Goal: Transaction & Acquisition: Purchase product/service

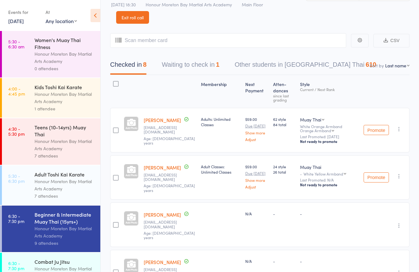
click at [138, 19] on link "Exit roll call" at bounding box center [132, 17] width 33 height 13
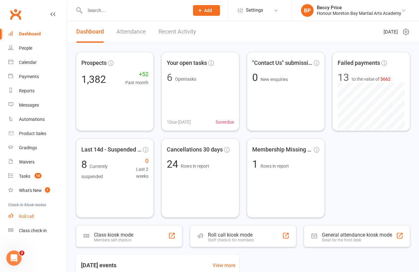
click at [33, 216] on div "Roll call" at bounding box center [26, 216] width 15 height 5
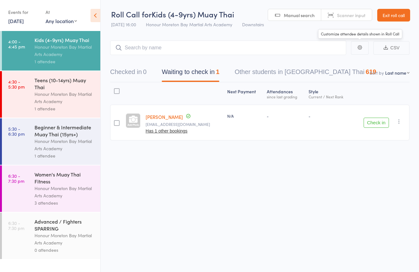
click at [361, 15] on span "Scanner input" at bounding box center [351, 15] width 28 height 6
type input "0963"
click at [52, 92] on div "Honour Moreton Bay Martial Arts Academy" at bounding box center [64, 97] width 60 height 15
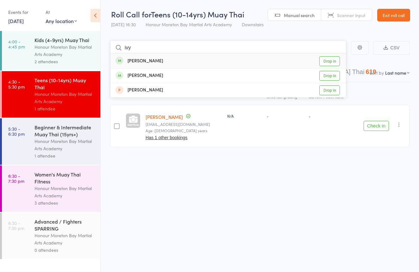
type input "ivy"
click at [166, 61] on div "Ivy Morton Drop in" at bounding box center [227, 61] width 235 height 15
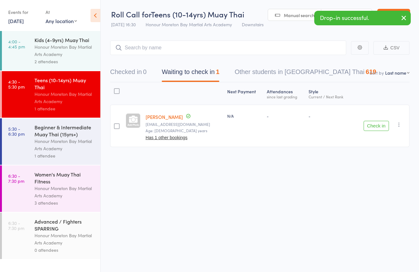
click at [350, 11] on div "Drop-in successful." at bounding box center [362, 18] width 96 height 15
click at [336, 11] on div "Drop-in successful." at bounding box center [362, 18] width 96 height 15
click at [337, 9] on link "Scanner input" at bounding box center [346, 15] width 51 height 12
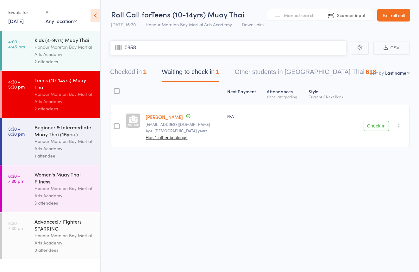
type input "0958"
click at [284, 12] on span "Manual search" at bounding box center [299, 15] width 31 height 6
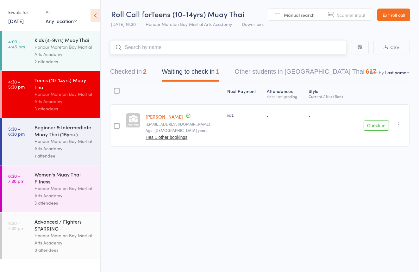
click at [129, 70] on button "Checked in 2" at bounding box center [128, 73] width 36 height 17
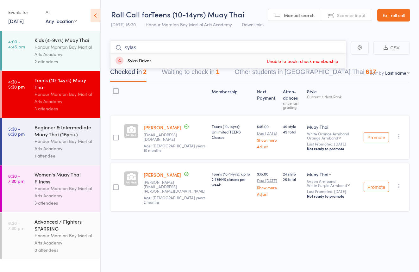
scroll to position [0, 0]
type input "s"
click at [197, 70] on button "Waiting to check in 1" at bounding box center [191, 73] width 58 height 17
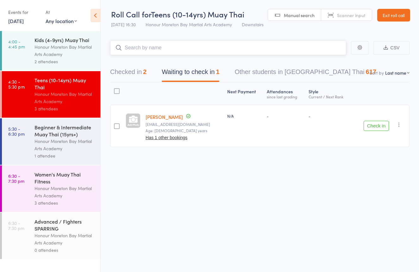
click at [135, 70] on button "Checked in 2" at bounding box center [128, 73] width 36 height 17
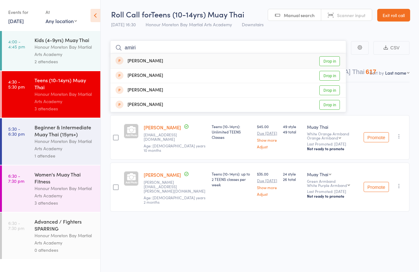
type input "amiri"
click at [181, 60] on div "Amiri Reid Drop in" at bounding box center [227, 61] width 235 height 15
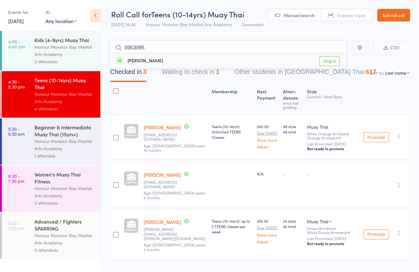
type input "09530953"
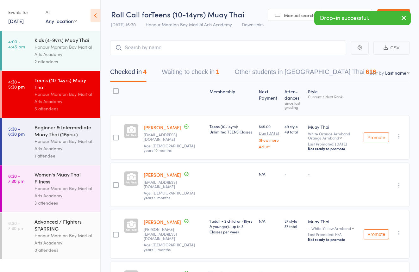
click at [341, 10] on link "Scanner input" at bounding box center [346, 15] width 51 height 12
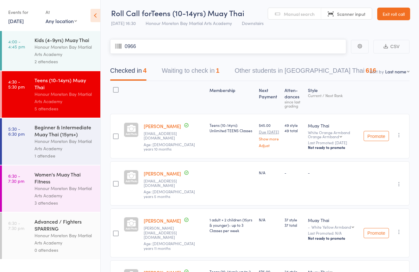
type input "0966"
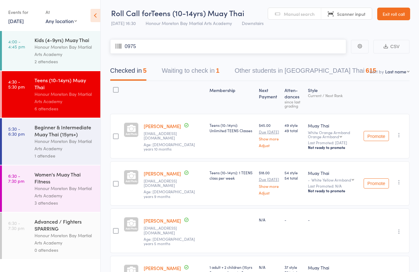
type input "0975"
click at [391, 16] on link "Exit roll call" at bounding box center [393, 14] width 33 height 13
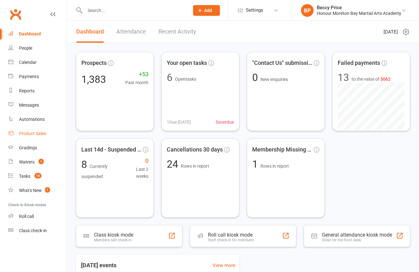
click at [41, 134] on div "Product Sales" at bounding box center [32, 133] width 27 height 5
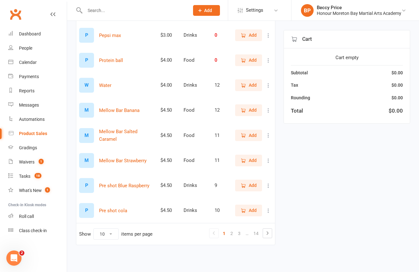
scroll to position [139, 0]
click at [239, 229] on link "3" at bounding box center [239, 233] width 8 height 9
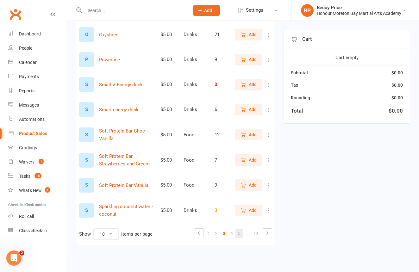
click at [239, 229] on link "5" at bounding box center [239, 233] width 8 height 9
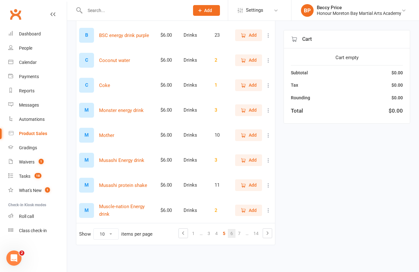
click at [231, 229] on link "6" at bounding box center [232, 233] width 8 height 9
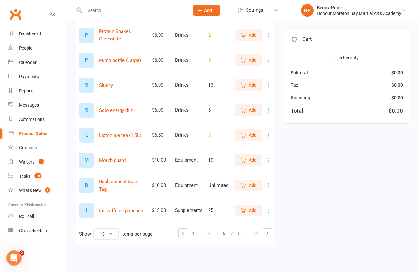
click at [253, 82] on span "Add" at bounding box center [253, 85] width 8 height 7
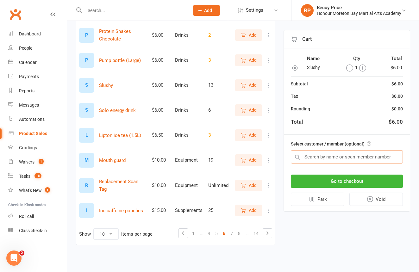
click at [349, 158] on input "text" at bounding box center [347, 156] width 112 height 13
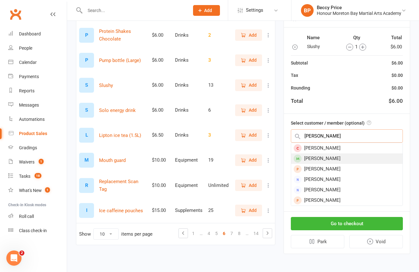
type input "clarence"
click at [342, 154] on div "[PERSON_NAME]" at bounding box center [346, 158] width 111 height 10
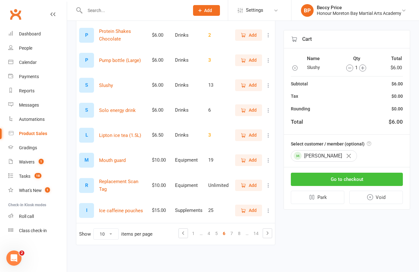
scroll to position [139, 0]
click at [361, 176] on button "Go to checkout" at bounding box center [347, 179] width 112 height 13
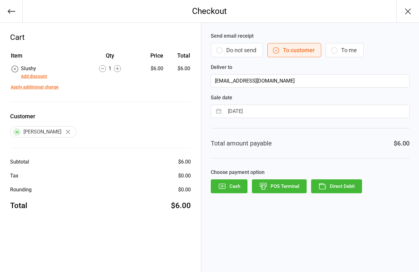
click at [249, 46] on button "Do not send" at bounding box center [237, 50] width 52 height 14
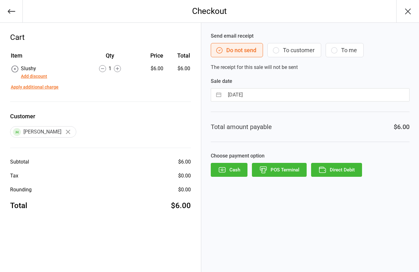
click at [288, 175] on button "POS Terminal" at bounding box center [279, 170] width 55 height 14
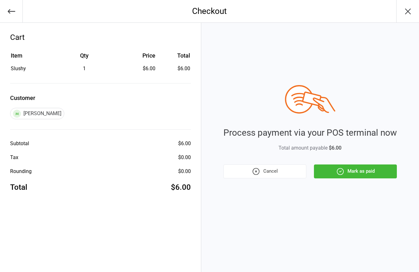
click at [346, 177] on button "Mark as paid" at bounding box center [355, 171] width 83 height 14
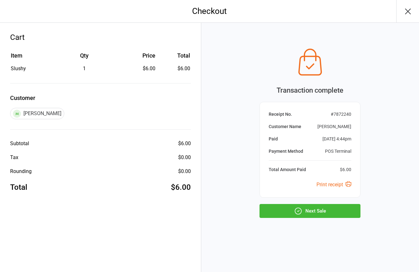
click at [273, 215] on button "Next Sale" at bounding box center [309, 211] width 101 height 14
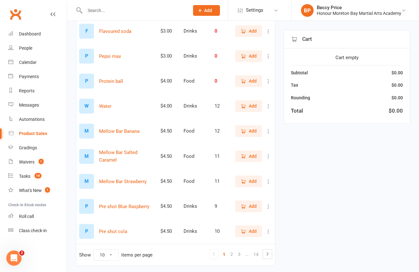
scroll to position [116, 0]
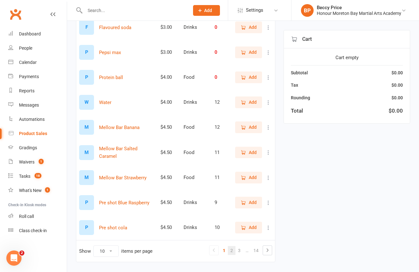
click at [231, 249] on link "2" at bounding box center [232, 250] width 8 height 9
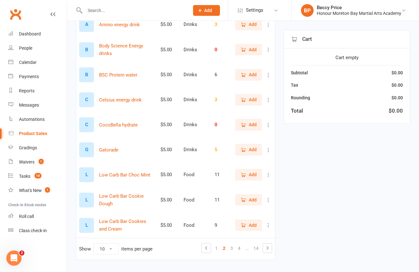
scroll to position [119, 0]
click at [231, 247] on link "3" at bounding box center [232, 248] width 8 height 9
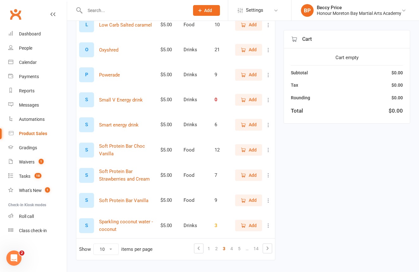
click at [250, 199] on span "Add" at bounding box center [253, 200] width 8 height 7
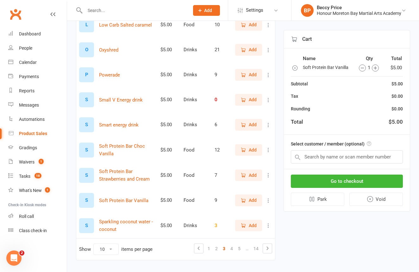
click at [250, 199] on span "Add" at bounding box center [253, 200] width 8 height 7
click at [231, 250] on link "4" at bounding box center [232, 248] width 8 height 9
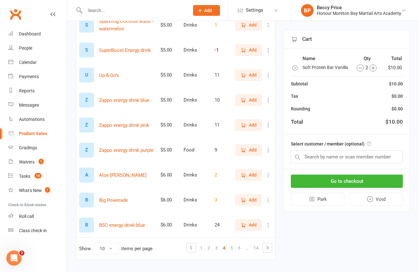
click at [254, 151] on span "Add" at bounding box center [253, 149] width 8 height 7
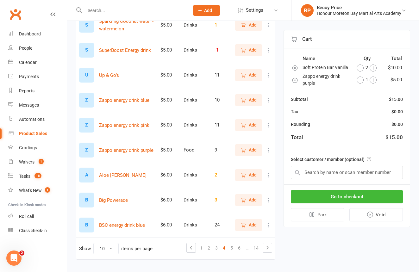
drag, startPoint x: 297, startPoint y: 81, endPoint x: 294, endPoint y: 82, distance: 3.2
click at [297, 81] on icon "button" at bounding box center [295, 80] width 6 height 6
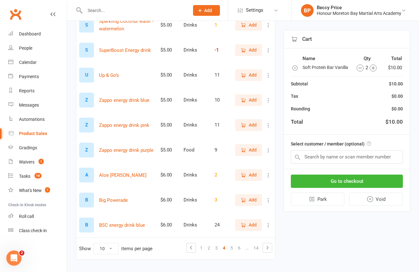
click at [244, 100] on icon "button" at bounding box center [243, 100] width 6 height 6
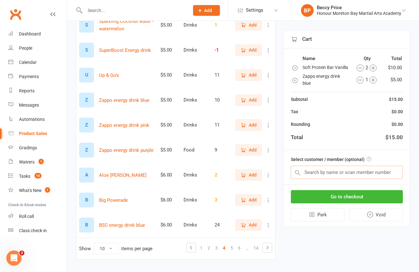
click at [325, 172] on input "text" at bounding box center [347, 172] width 112 height 13
type input "cr"
click at [215, 248] on link "3" at bounding box center [217, 248] width 8 height 9
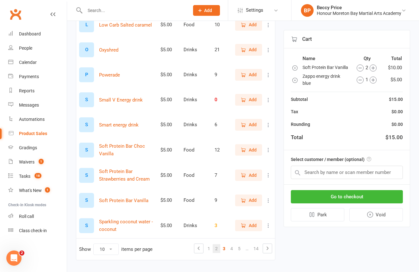
click at [214, 249] on link "2" at bounding box center [217, 248] width 8 height 9
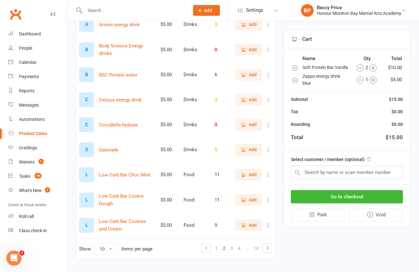
click at [244, 200] on icon "button" at bounding box center [243, 200] width 6 height 6
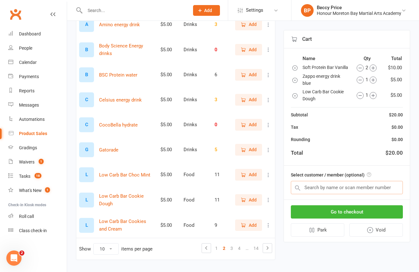
click at [353, 186] on input "text" at bounding box center [347, 187] width 112 height 13
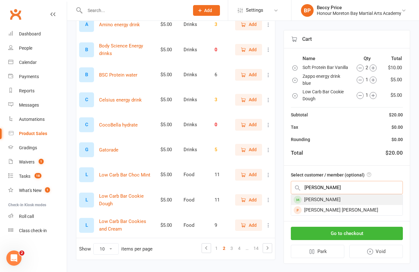
type input "cruz"
click at [332, 199] on div "Cruz Walker" at bounding box center [346, 199] width 111 height 10
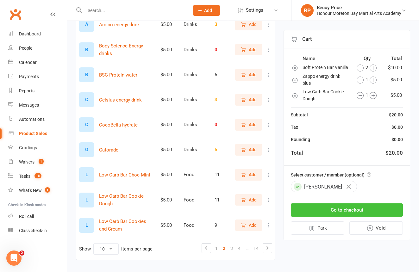
click at [332, 211] on button "Go to checkout" at bounding box center [347, 209] width 112 height 13
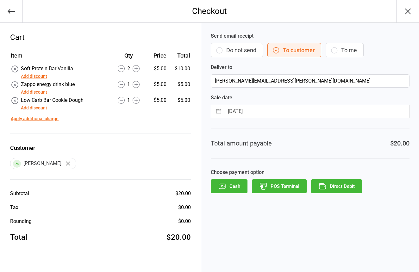
click at [230, 49] on button "Do not send" at bounding box center [237, 50] width 52 height 14
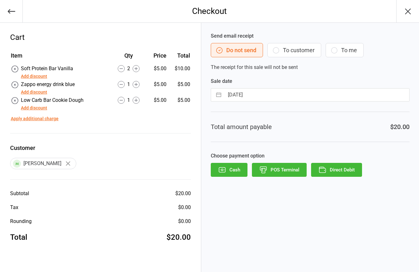
click at [270, 170] on button "POS Terminal" at bounding box center [279, 170] width 55 height 14
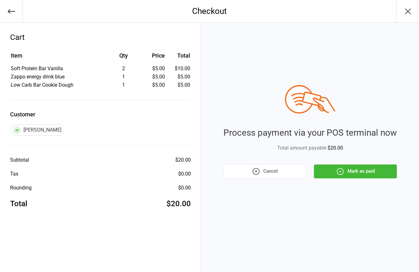
click at [349, 168] on button "Mark as paid" at bounding box center [355, 171] width 83 height 14
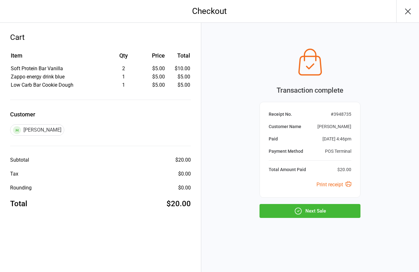
click at [328, 207] on button "Next Sale" at bounding box center [309, 211] width 101 height 14
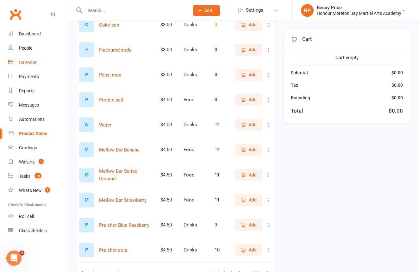
scroll to position [123, 0]
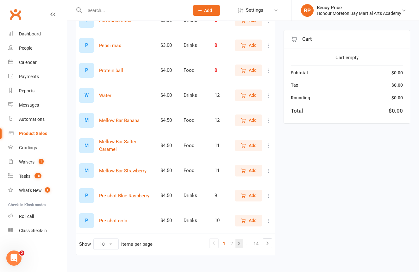
click at [238, 243] on link "3" at bounding box center [239, 243] width 8 height 9
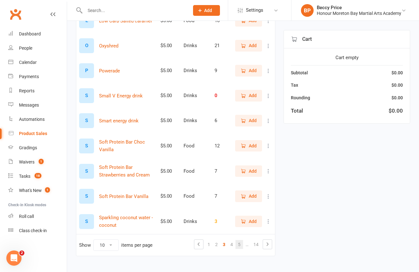
click at [241, 245] on link "5" at bounding box center [239, 244] width 8 height 9
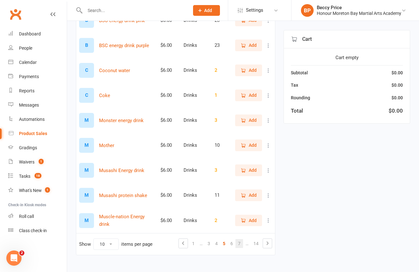
click at [241, 245] on link "7" at bounding box center [239, 243] width 8 height 9
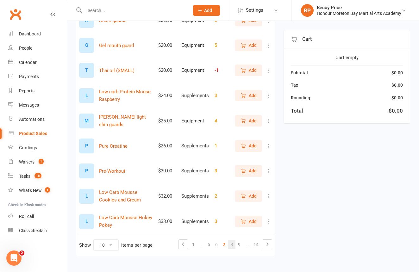
click at [233, 245] on link "8" at bounding box center [232, 244] width 8 height 9
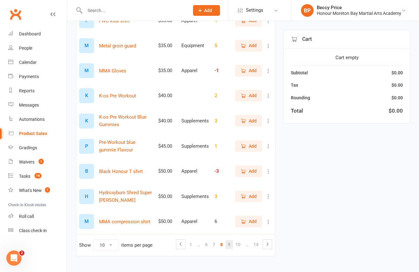
click at [231, 246] on link "9" at bounding box center [229, 244] width 8 height 9
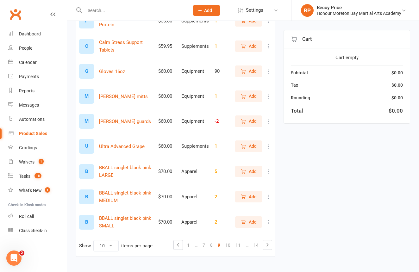
click at [267, 120] on icon at bounding box center [268, 121] width 6 height 6
click at [236, 134] on link "View / Edit" at bounding box center [240, 133] width 63 height 13
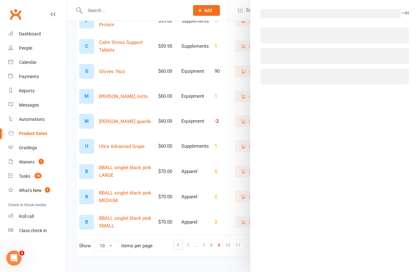
select select "2881"
select select "444"
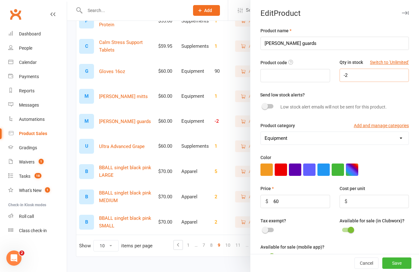
click at [355, 71] on input "-2" at bounding box center [373, 75] width 69 height 13
drag, startPoint x: 355, startPoint y: 71, endPoint x: 338, endPoint y: 72, distance: 16.8
click at [339, 72] on div "Qty in stock Switch to 'Unlimited' -2" at bounding box center [374, 70] width 79 height 23
type input "5"
drag, startPoint x: 392, startPoint y: 262, endPoint x: 388, endPoint y: 250, distance: 13.1
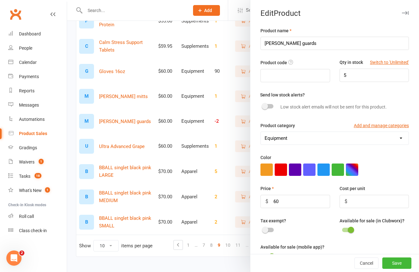
click at [392, 262] on button "Save" at bounding box center [396, 262] width 29 height 11
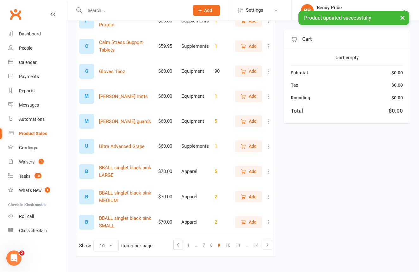
click at [242, 120] on icon "button" at bounding box center [242, 120] width 3 height 3
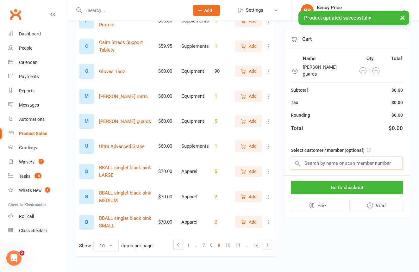
click at [317, 158] on input "text" at bounding box center [347, 163] width 112 height 13
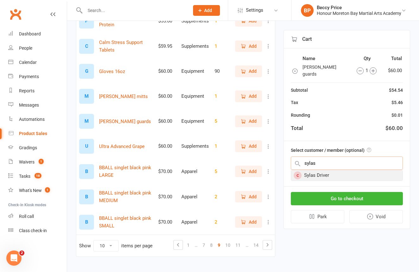
type input "sylas"
click at [330, 170] on div "Sylas Driver" at bounding box center [346, 175] width 111 height 10
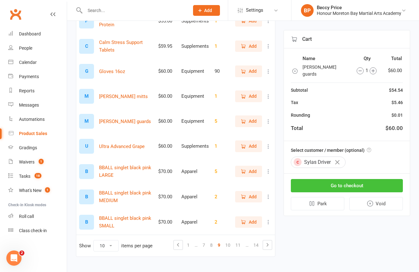
click at [330, 179] on button "Go to checkout" at bounding box center [347, 185] width 112 height 13
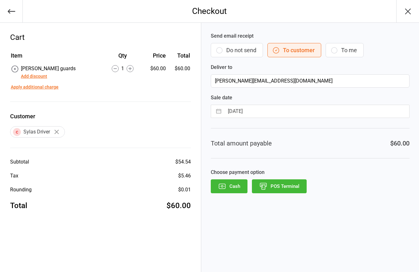
click at [243, 49] on button "Do not send" at bounding box center [237, 50] width 52 height 14
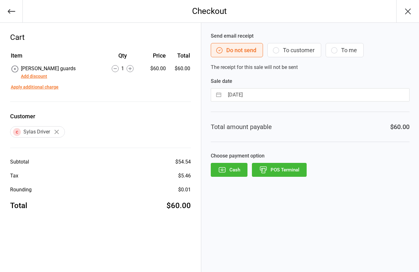
click at [297, 172] on button "POS Terminal" at bounding box center [279, 170] width 55 height 14
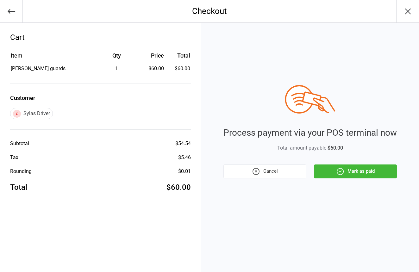
click at [334, 173] on button "Mark as paid" at bounding box center [355, 171] width 83 height 14
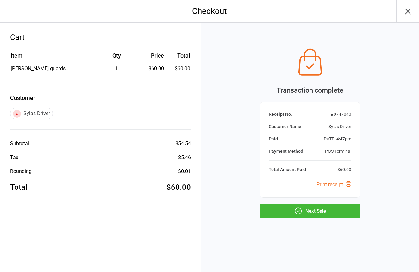
click at [319, 215] on button "Next Sale" at bounding box center [309, 211] width 101 height 14
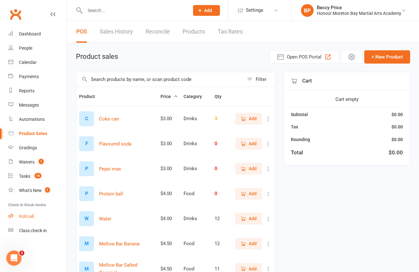
click at [31, 214] on div "Roll call" at bounding box center [26, 216] width 15 height 5
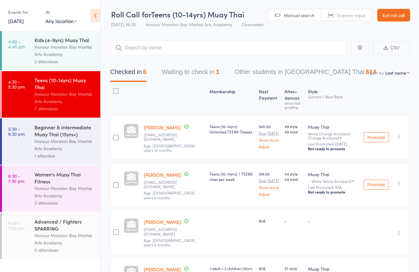
click at [46, 155] on div "1 attendee" at bounding box center [64, 155] width 60 height 7
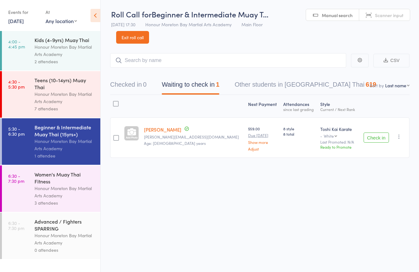
click at [372, 12] on link "Scanner input" at bounding box center [384, 15] width 51 height 12
click at [346, 12] on span "Manual search" at bounding box center [337, 15] width 31 height 6
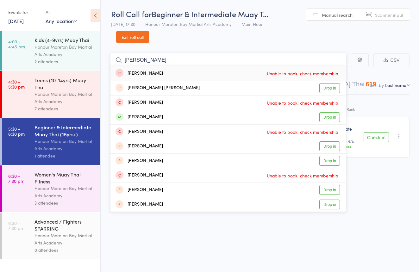
type input "[PERSON_NAME]"
drag, startPoint x: 346, startPoint y: 12, endPoint x: 323, endPoint y: 113, distance: 103.4
click at [323, 115] on link "Drop in" at bounding box center [329, 117] width 21 height 10
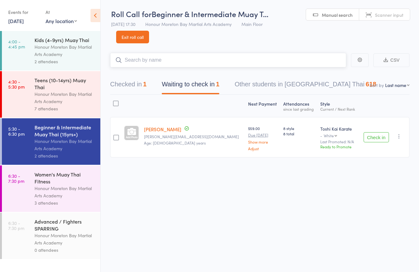
click at [137, 89] on button "Checked in 1" at bounding box center [128, 85] width 36 height 17
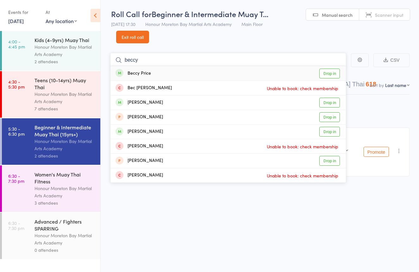
type input "beccy"
click at [143, 74] on div "Beccy Price" at bounding box center [132, 73] width 35 height 7
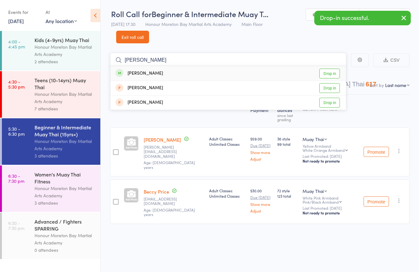
type input "Heidi"
drag, startPoint x: 143, startPoint y: 74, endPoint x: 155, endPoint y: 70, distance: 12.5
click at [155, 70] on div "Heidi Munro Drop in" at bounding box center [227, 73] width 235 height 15
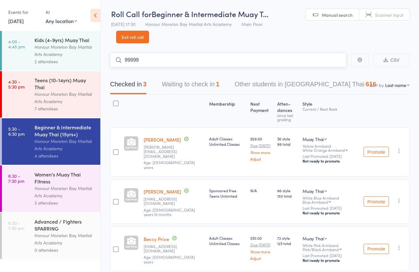
type input "99999"
drag, startPoint x: 326, startPoint y: 72, endPoint x: 330, endPoint y: 74, distance: 4.3
click at [326, 73] on link "Drop in" at bounding box center [329, 74] width 21 height 10
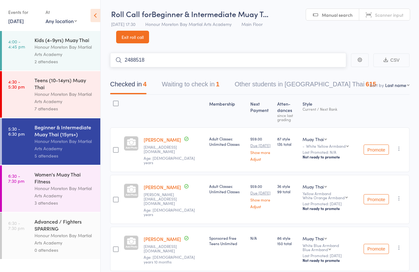
type input "2488518"
click at [336, 70] on link "Drop in" at bounding box center [329, 74] width 21 height 10
click at [28, 106] on link "4:30 - 5:30 pm Teens (10-14yrs) Muay Thai Honour Moreton Bay Martial Arts Acade…" at bounding box center [51, 94] width 98 height 46
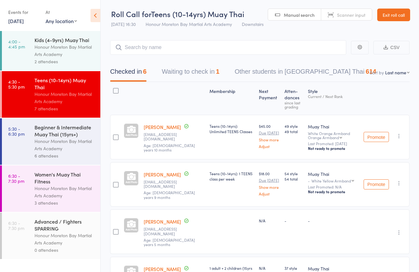
click at [55, 149] on div "Honour Moreton Bay Martial Arts Academy" at bounding box center [64, 145] width 60 height 15
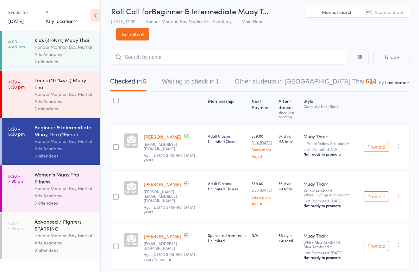
click at [397, 10] on span "Scanner input" at bounding box center [389, 12] width 28 height 6
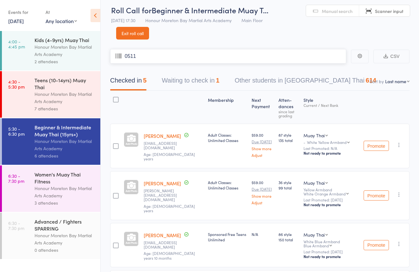
type input "0511"
type input "2431776"
type input "2772342"
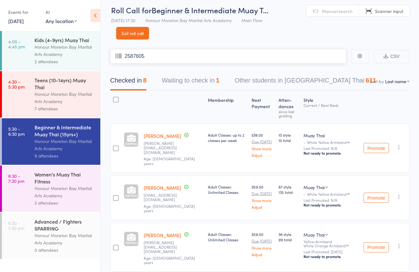
type input "2587605"
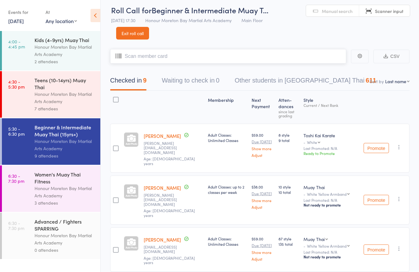
click at [310, 63] on input "search" at bounding box center [228, 56] width 236 height 15
type input "0426"
type input "2189215"
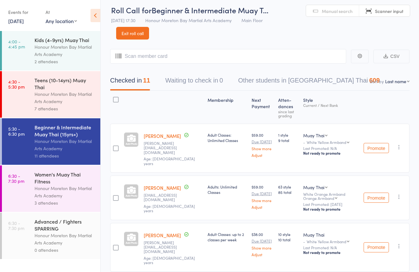
click at [343, 9] on span "Manual search" at bounding box center [337, 11] width 31 height 6
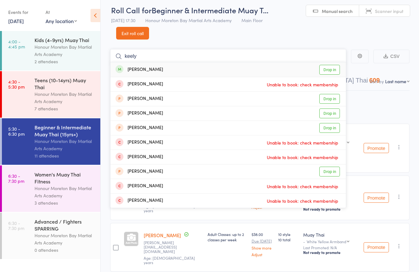
type input "keely"
click at [168, 66] on div "Keely Butcher Drop in" at bounding box center [227, 69] width 235 height 15
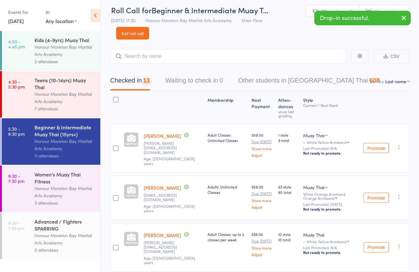
click at [390, 7] on link "Scanner input" at bounding box center [384, 11] width 51 height 12
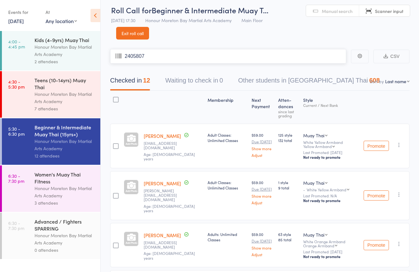
type input "2405807"
